Goal: Information Seeking & Learning: Find specific fact

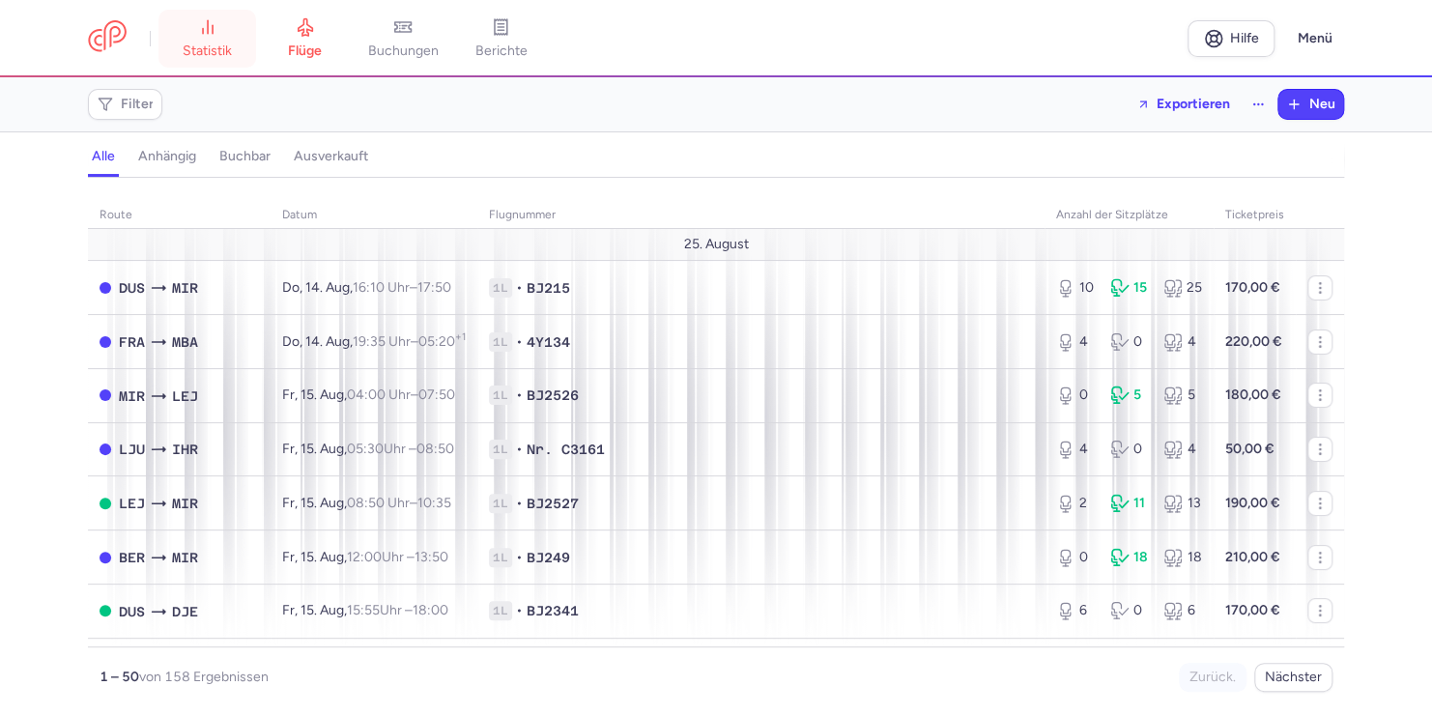
click at [196, 56] on span "Statistik" at bounding box center [207, 51] width 49 height 17
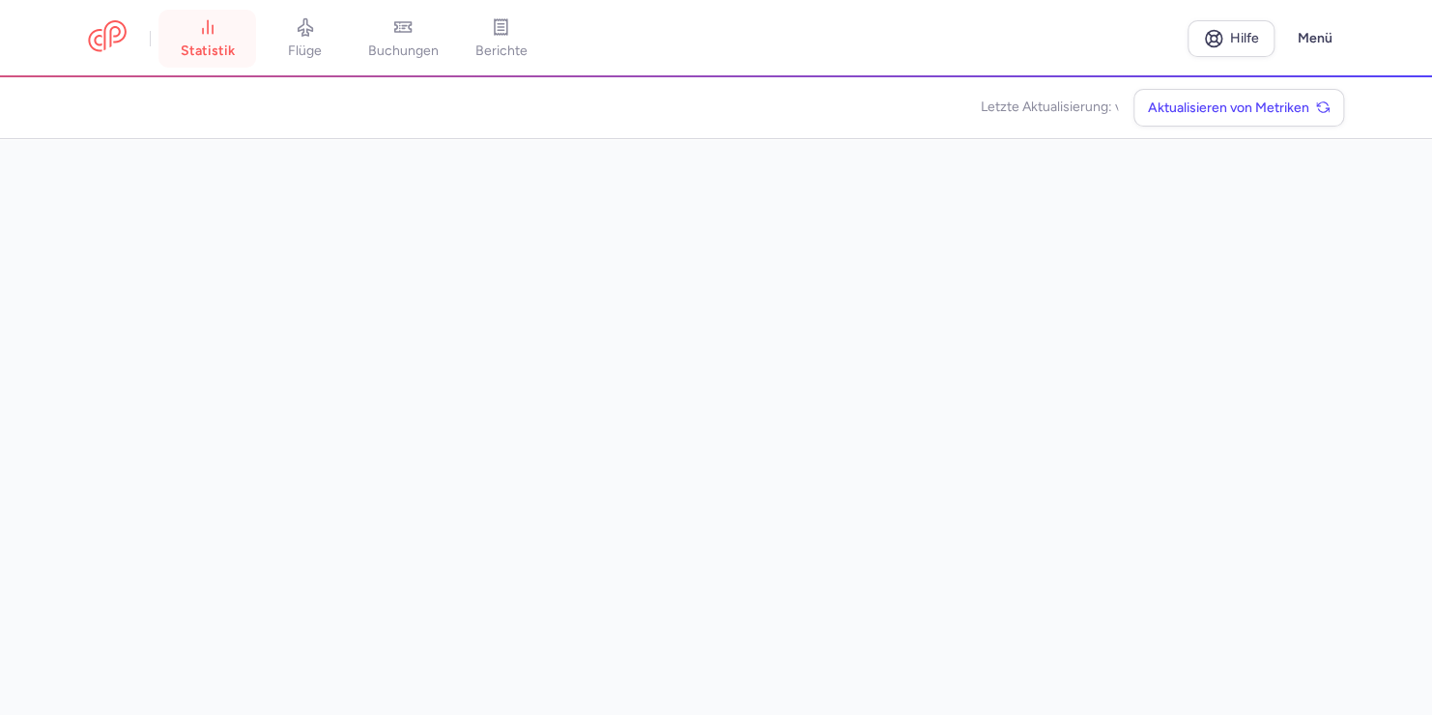
click at [205, 51] on span "Statistik" at bounding box center [208, 51] width 54 height 17
click at [781, 152] on section at bounding box center [716, 458] width 1256 height 638
click at [406, 43] on span "Buchungen" at bounding box center [403, 51] width 71 height 17
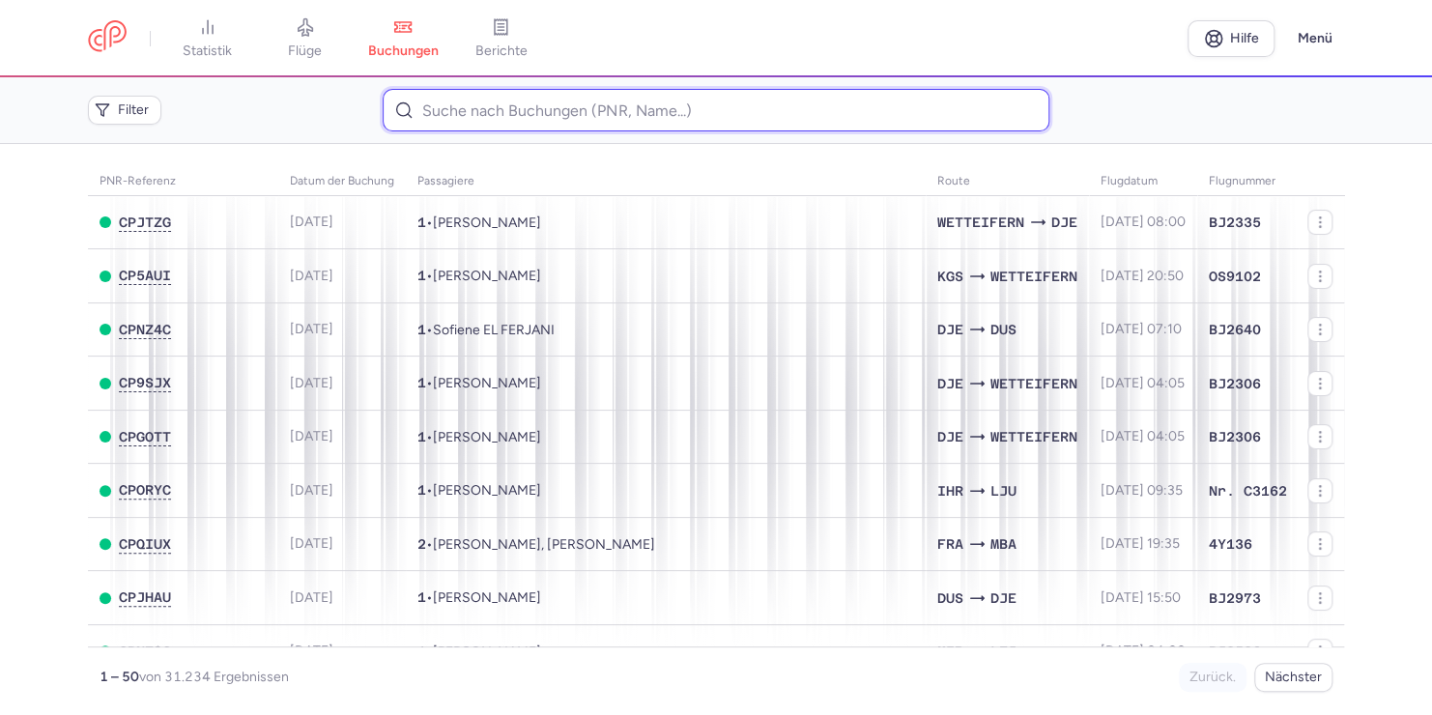
click at [540, 100] on input at bounding box center [716, 110] width 666 height 43
paste input "CPL97H"
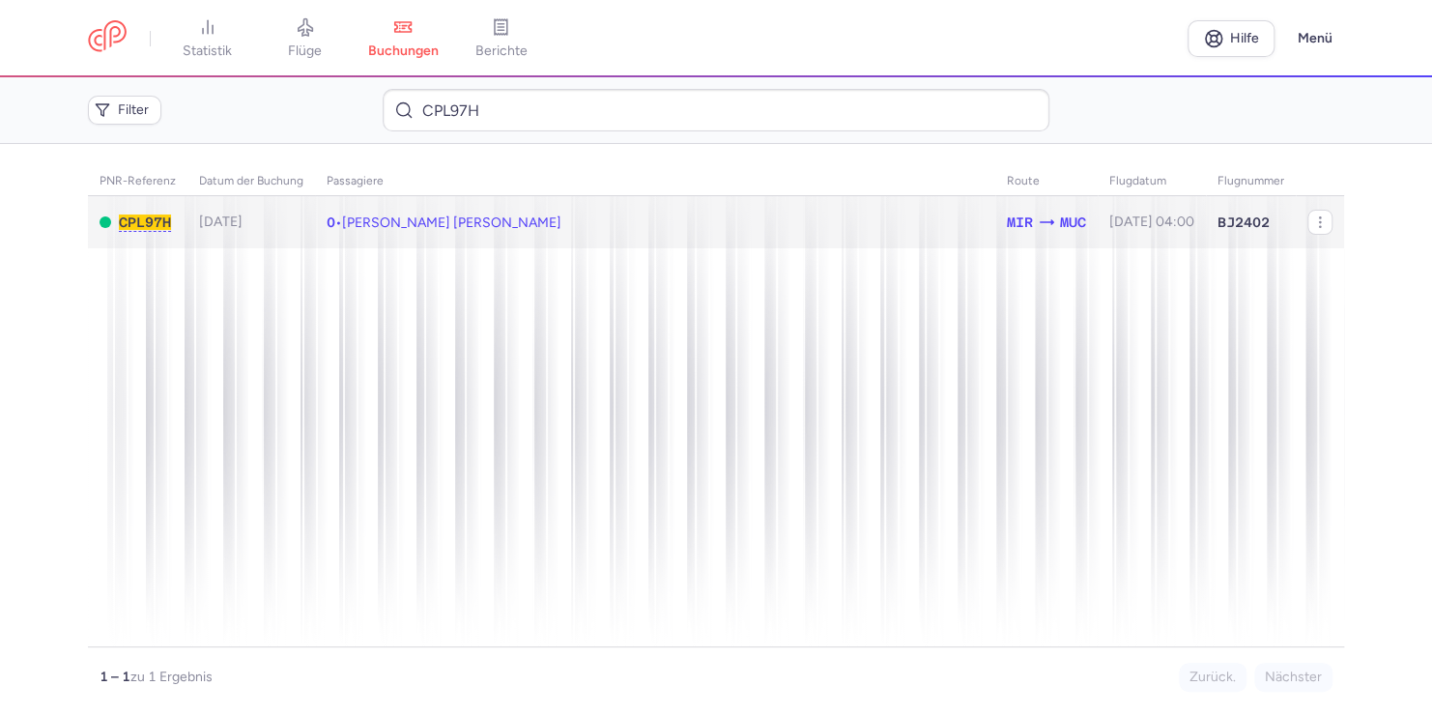
click at [462, 228] on span "[PERSON_NAME] [PERSON_NAME]" at bounding box center [451, 222] width 219 height 16
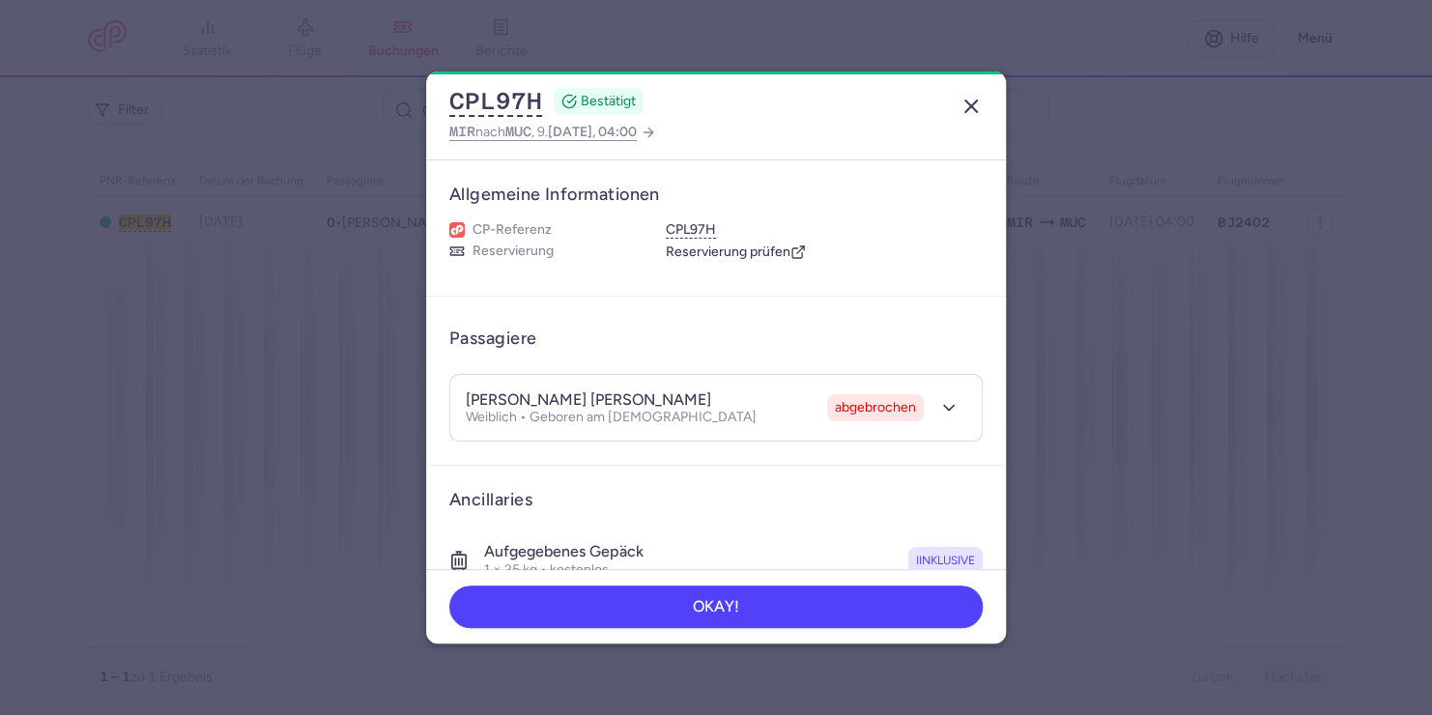
click at [975, 110] on line "button" at bounding box center [971, 106] width 12 height 12
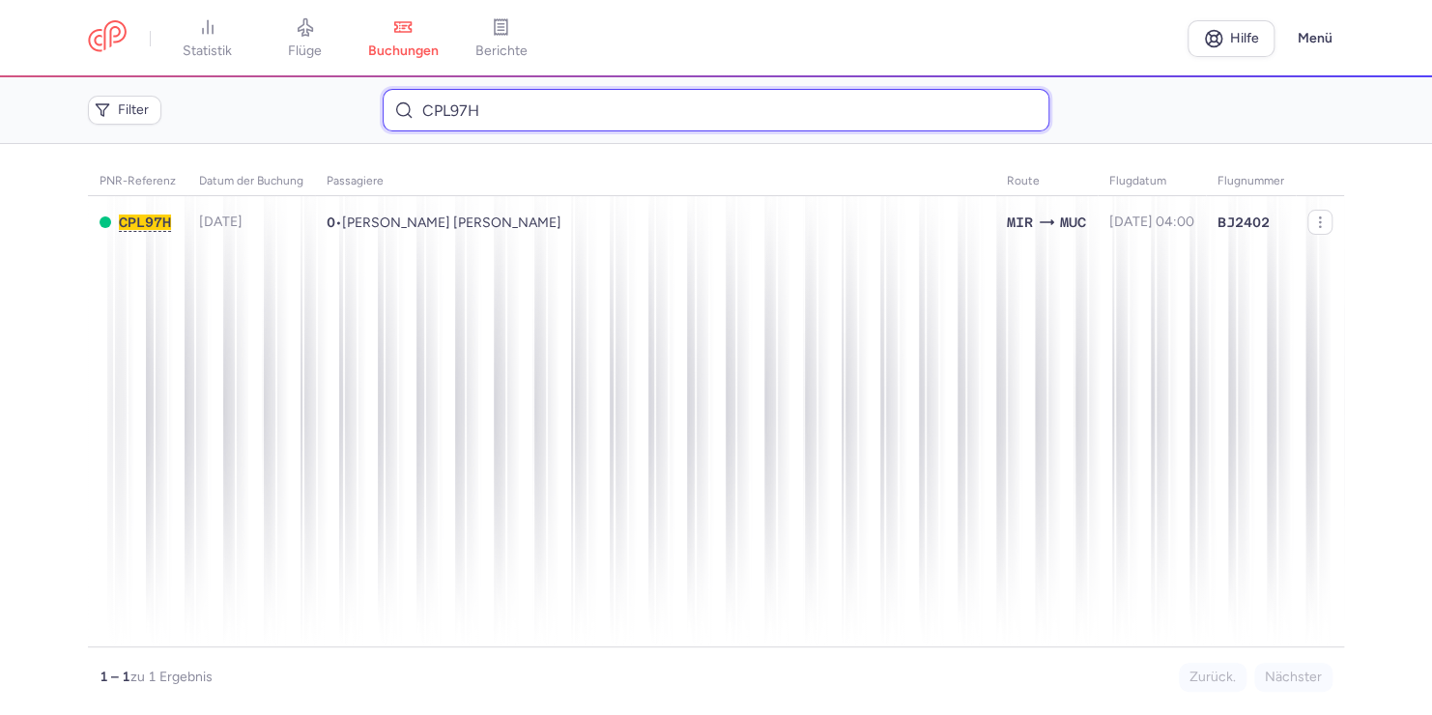
drag, startPoint x: 523, startPoint y: 91, endPoint x: 232, endPoint y: 91, distance: 290.8
click at [232, 91] on div "Filter CPL97H" at bounding box center [716, 110] width 1272 height 58
paste input "[PERSON_NAME]"
drag, startPoint x: 458, startPoint y: 114, endPoint x: 385, endPoint y: 100, distance: 74.7
click at [390, 107] on input "[PERSON_NAME]" at bounding box center [716, 110] width 666 height 43
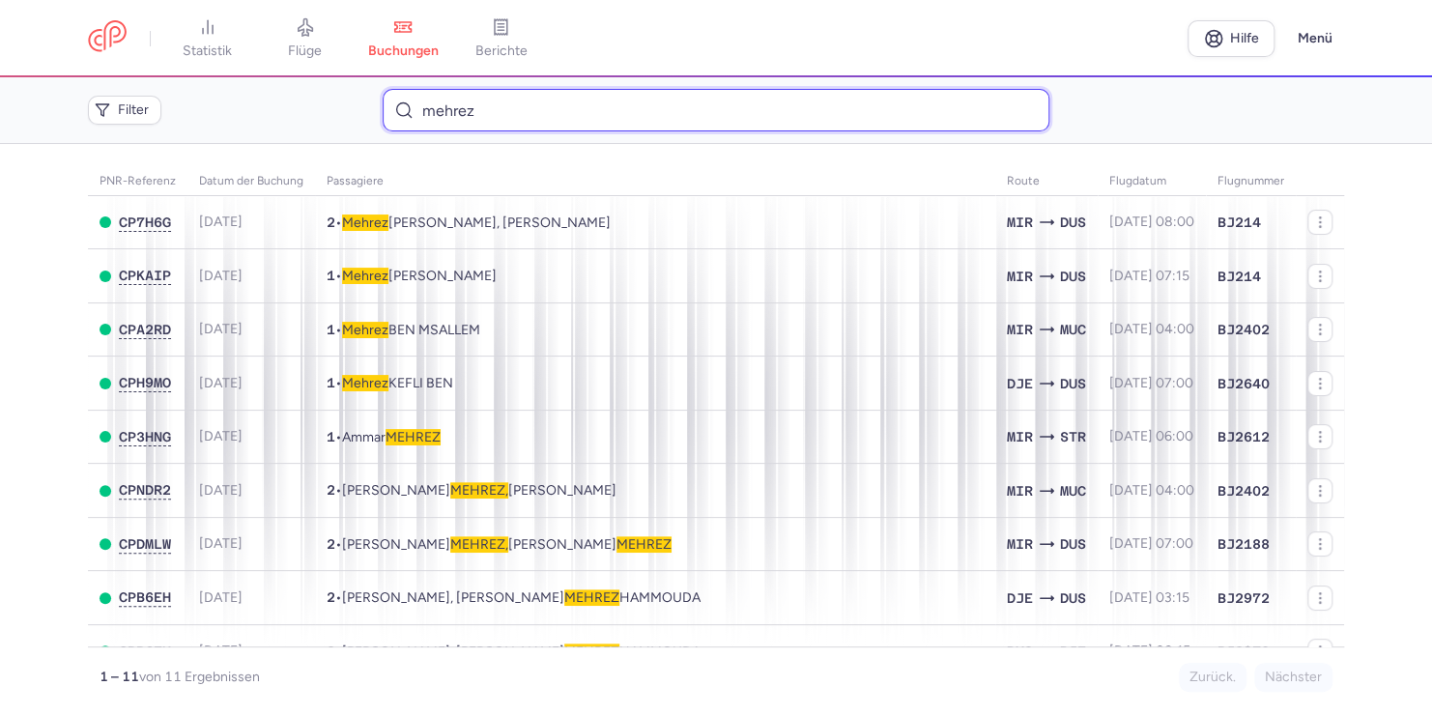
type input "mehrez"
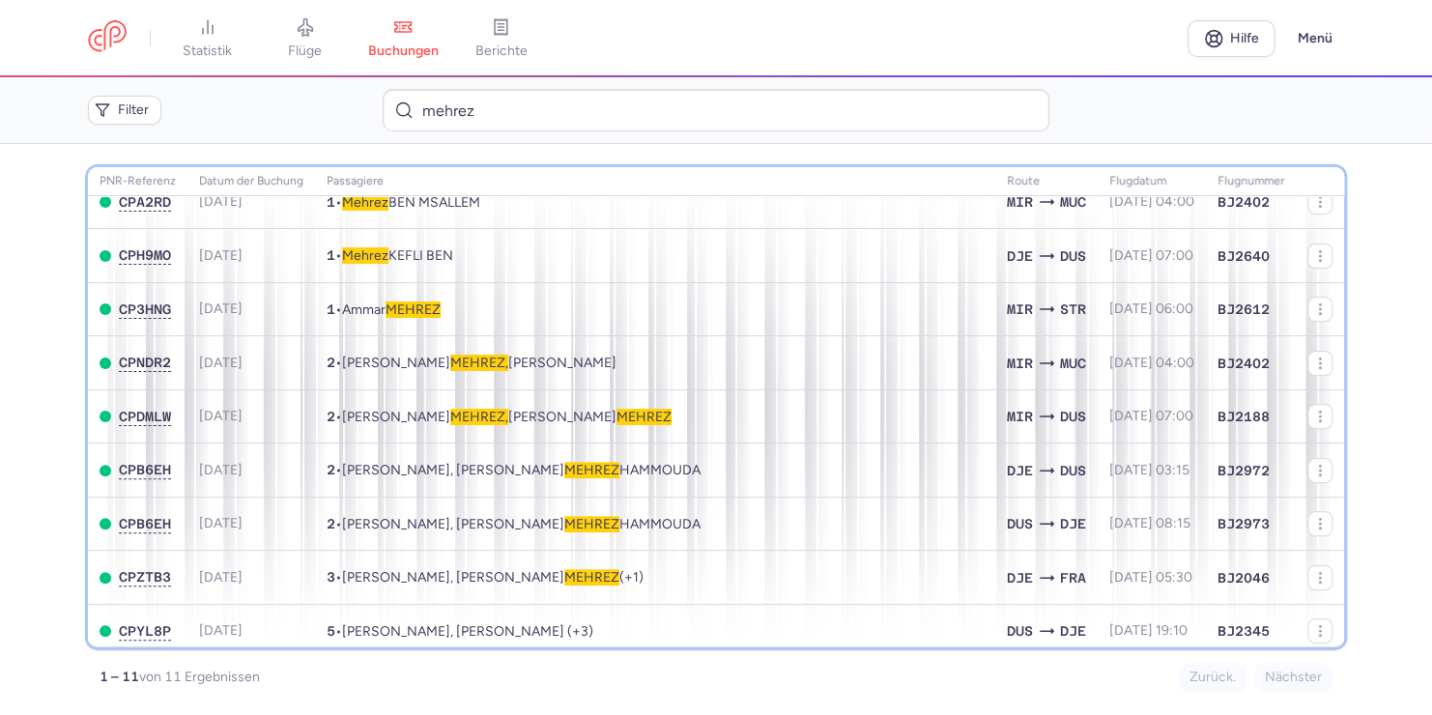
scroll to position [57, 0]
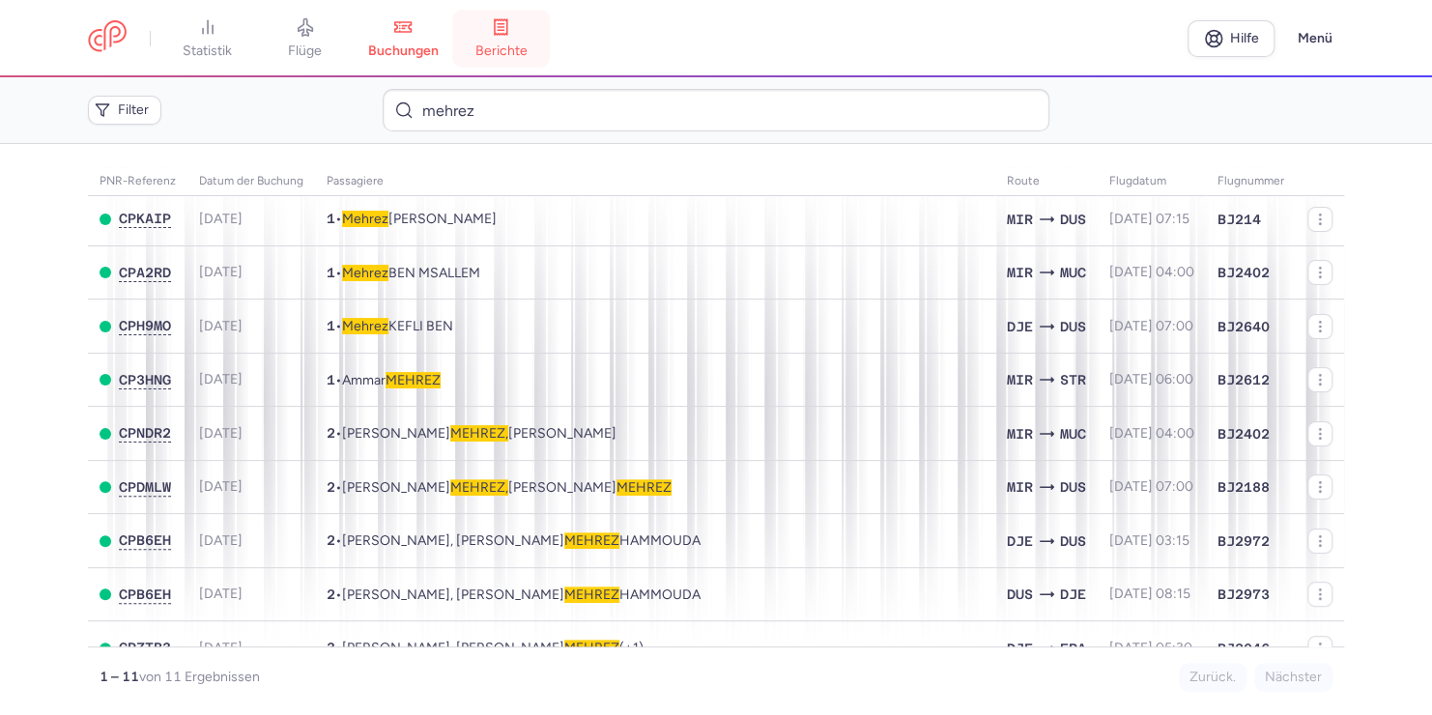
click at [523, 43] on span "Berichte" at bounding box center [500, 51] width 52 height 17
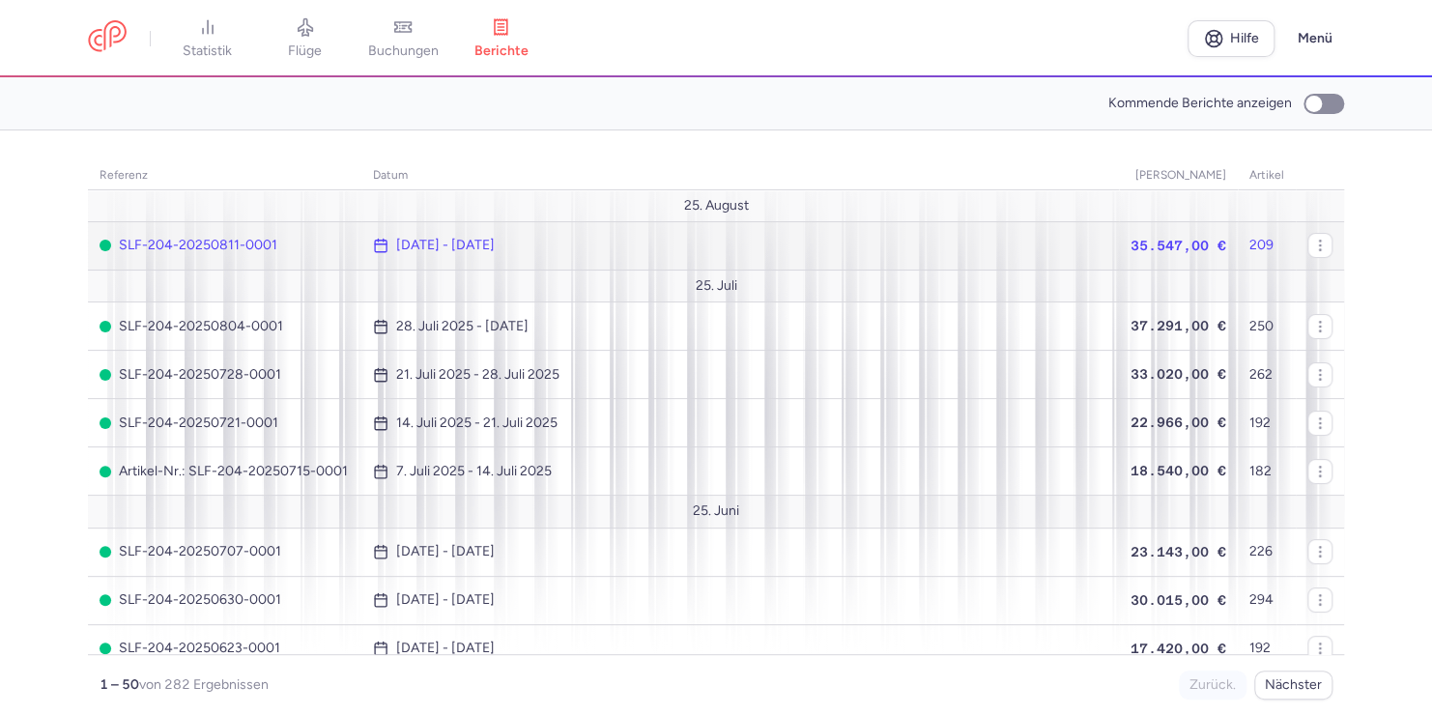
click at [1149, 244] on span "35.547,00 €" at bounding box center [1178, 245] width 96 height 15
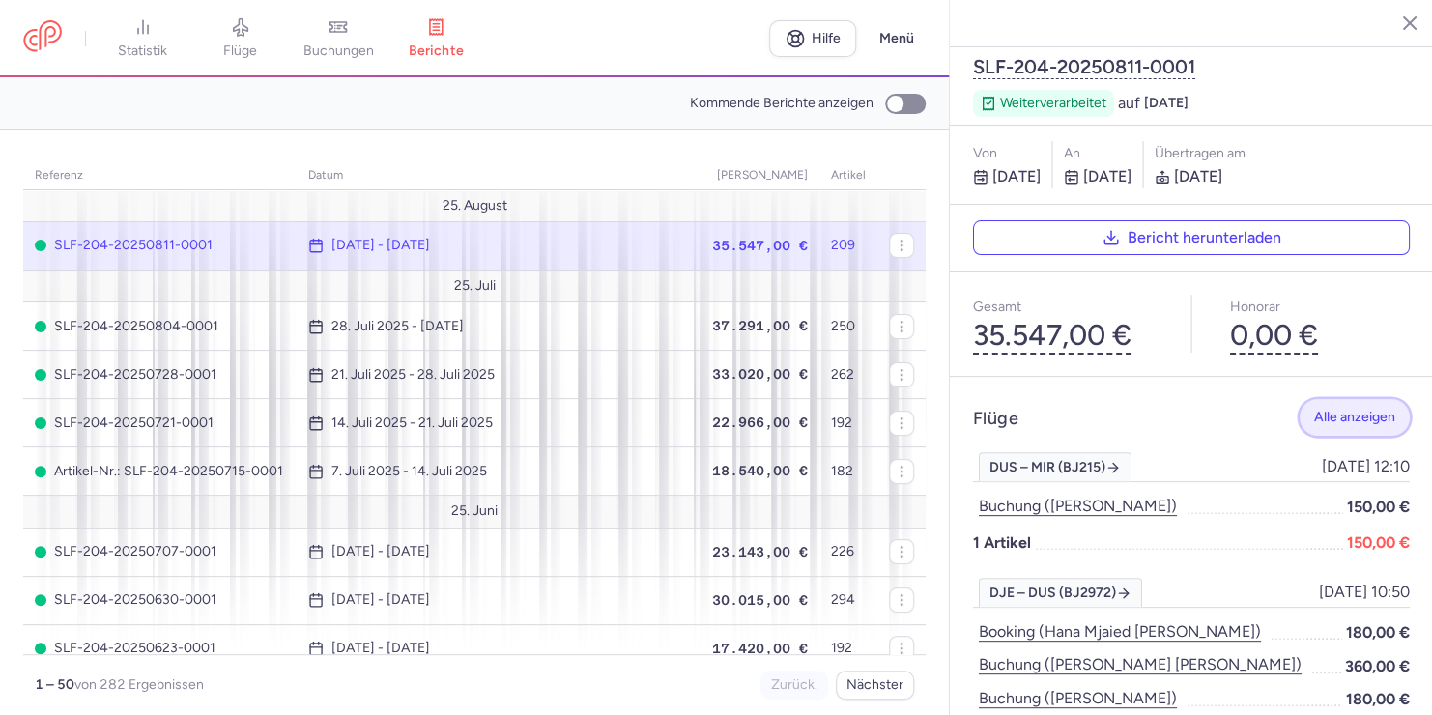
click at [1351, 425] on font "Alle anzeigen" at bounding box center [1354, 417] width 81 height 16
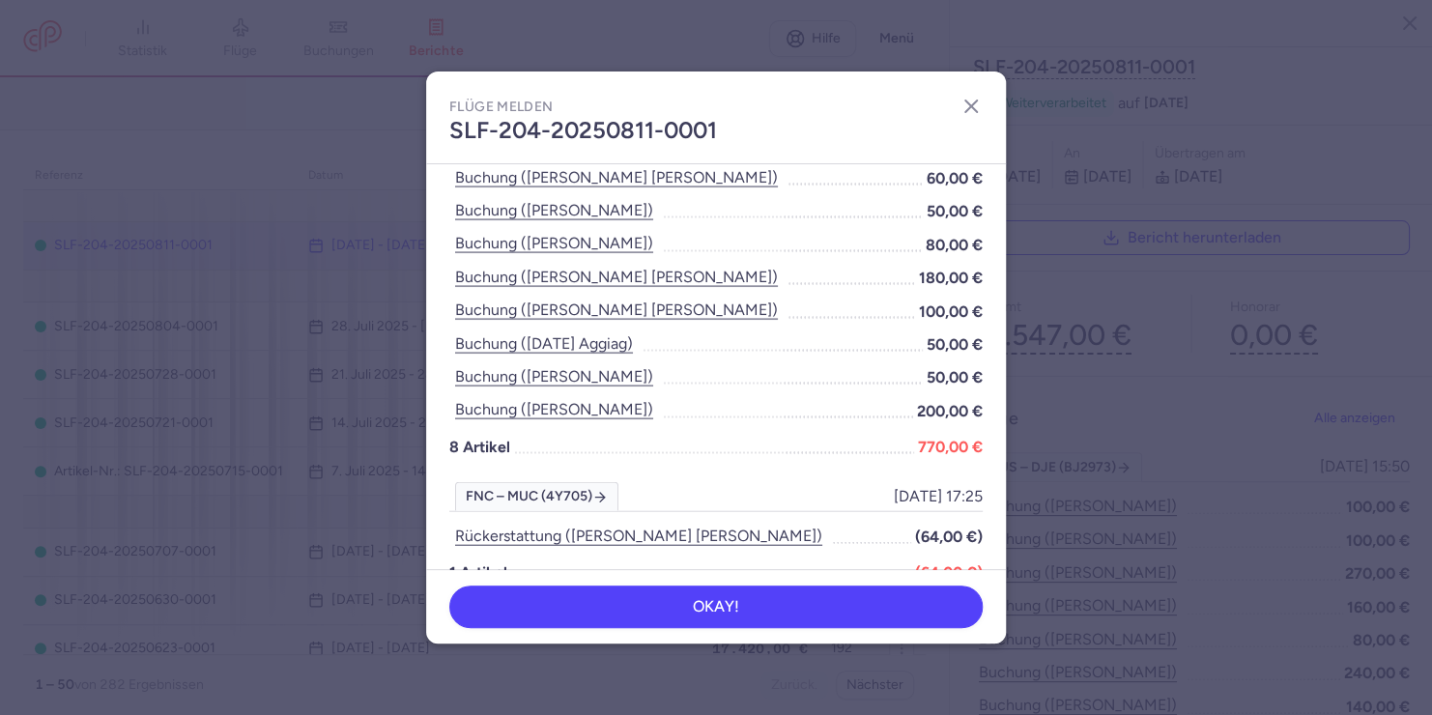
scroll to position [5709, 0]
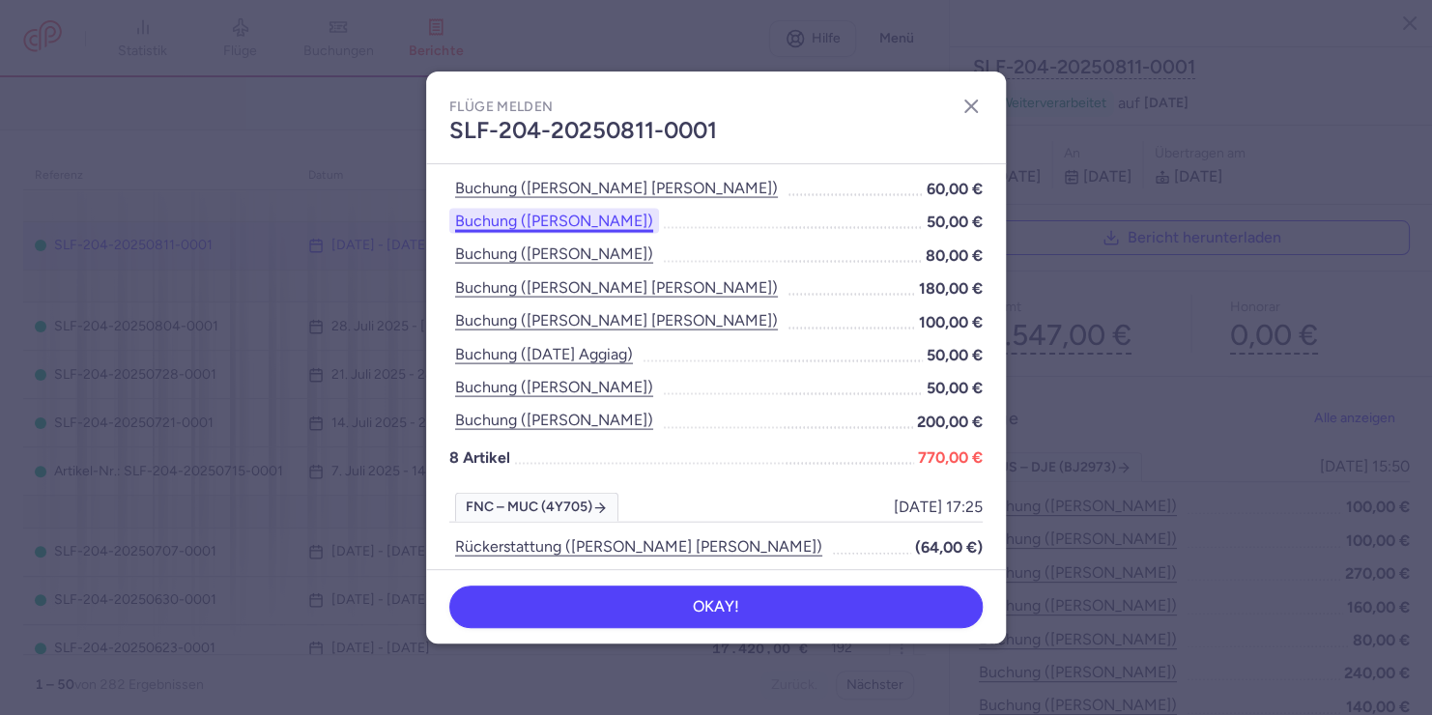
click at [587, 221] on button "Buchung ([PERSON_NAME])" at bounding box center [554, 221] width 210 height 25
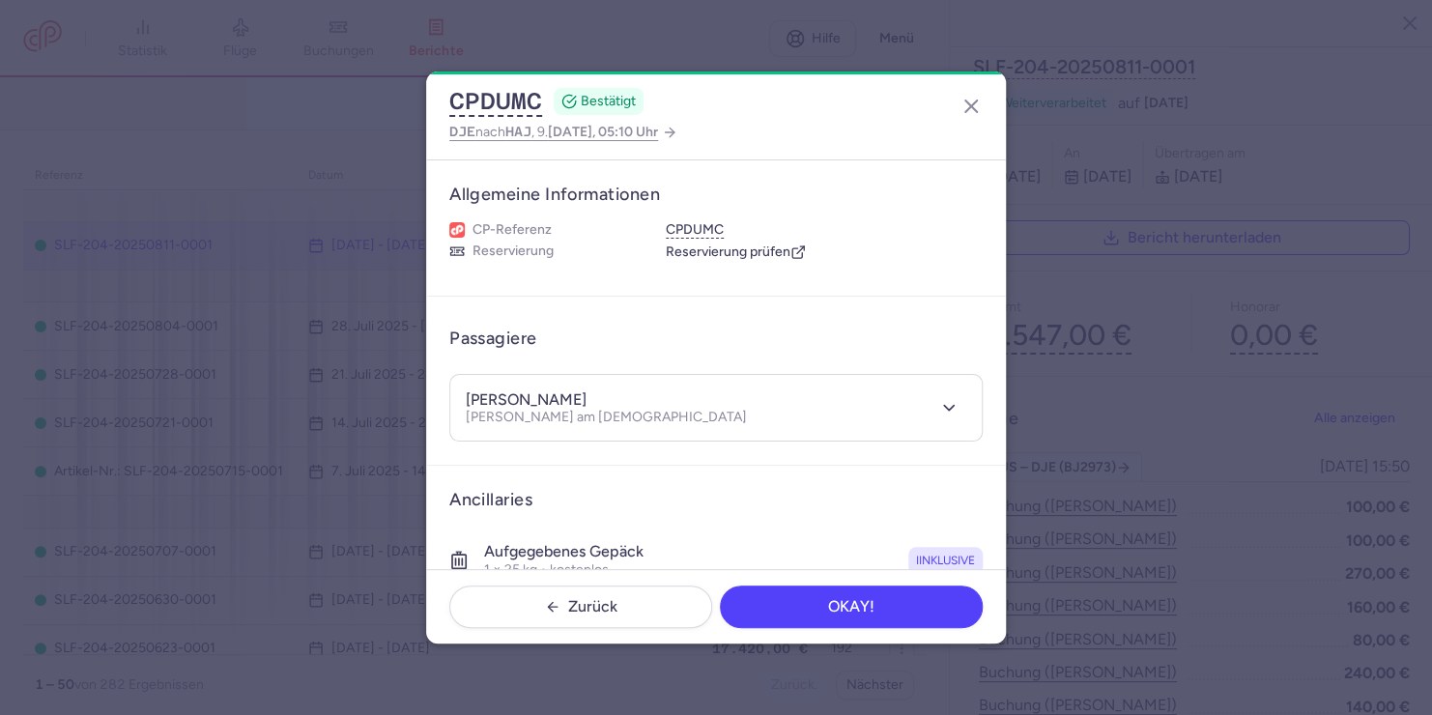
drag, startPoint x: 618, startPoint y: 398, endPoint x: 692, endPoint y: 398, distance: 73.4
click at [692, 398] on div "[PERSON_NAME] am [DEMOGRAPHIC_DATA]" at bounding box center [695, 408] width 458 height 36
copy font "ZOUGARI"
